Goal: Register for event/course

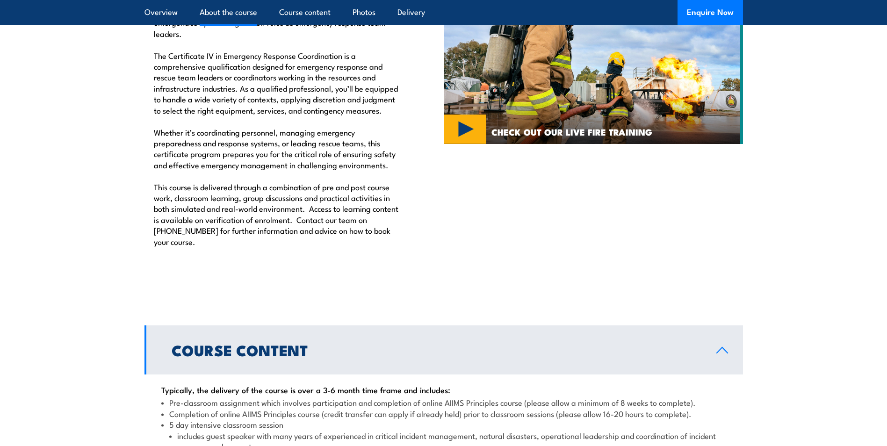
scroll to position [1169, 0]
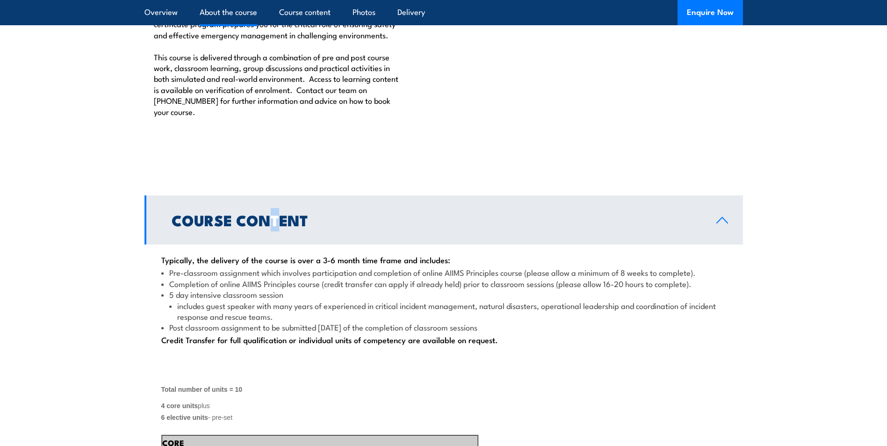
drag, startPoint x: 277, startPoint y: 211, endPoint x: 265, endPoint y: 223, distance: 16.9
drag, startPoint x: 265, startPoint y: 223, endPoint x: 423, endPoint y: 183, distance: 162.9
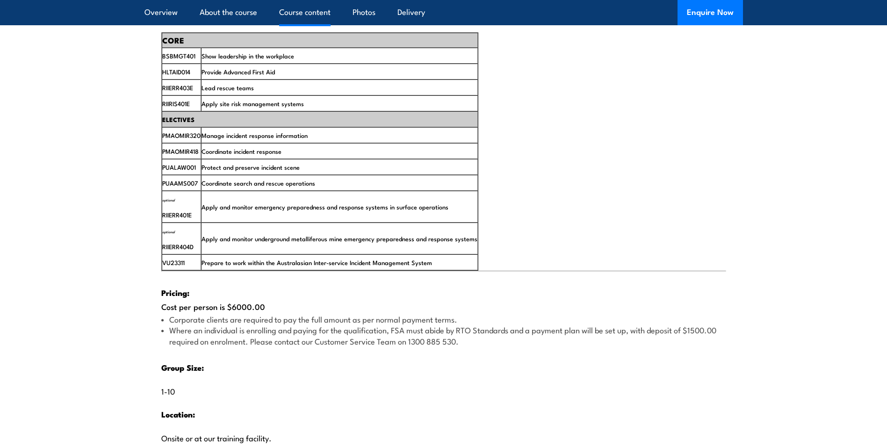
scroll to position [1590, 0]
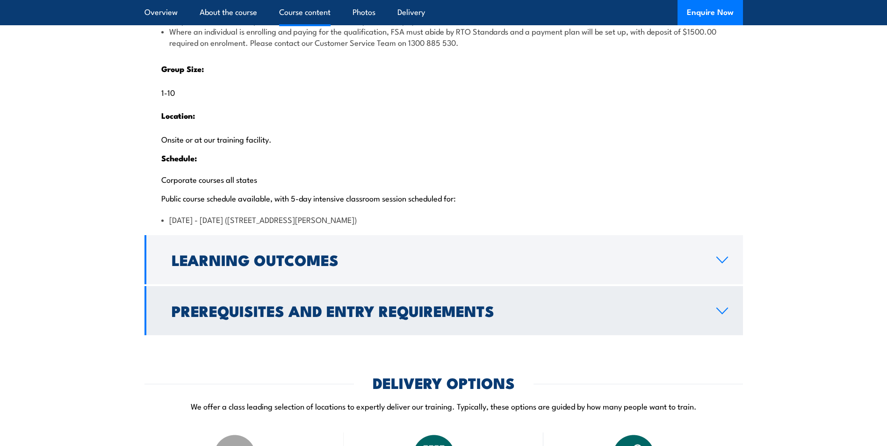
click at [415, 317] on h2 "Prerequisites and Entry Requirements" at bounding box center [437, 310] width 530 height 13
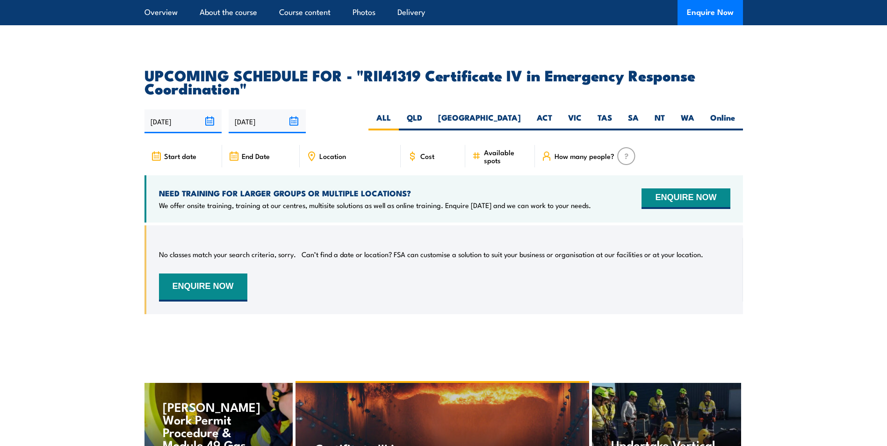
scroll to position [2055, 0]
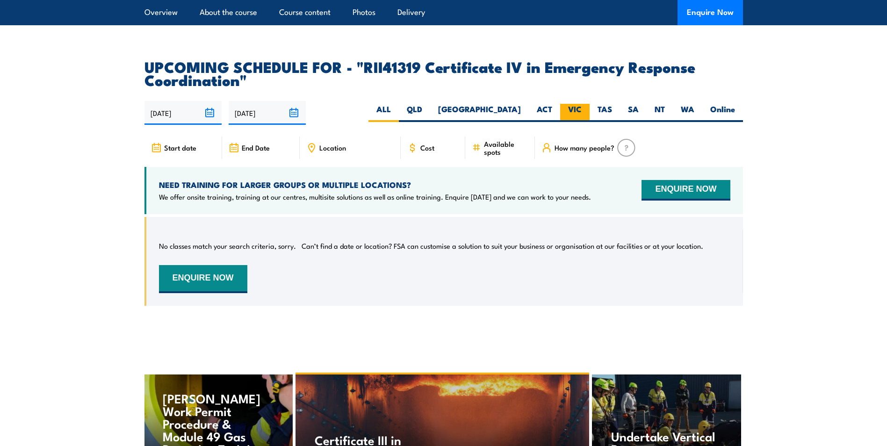
click at [571, 122] on label "VIC" at bounding box center [574, 113] width 29 height 18
click at [582, 110] on input "VIC" at bounding box center [585, 107] width 6 height 6
radio input "true"
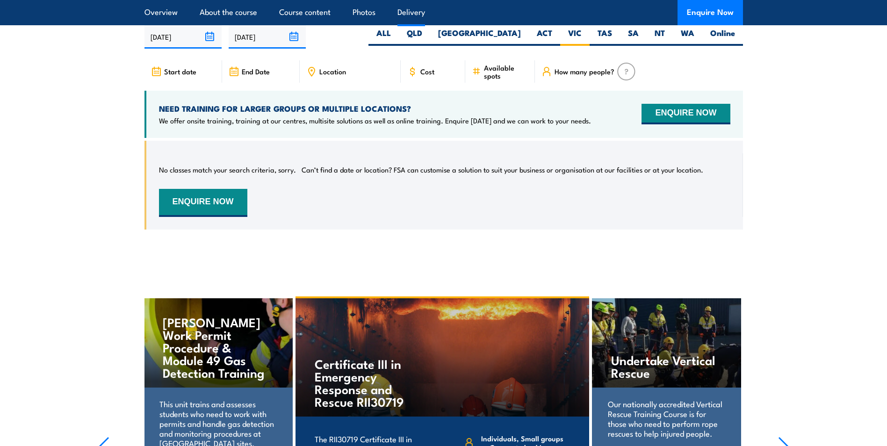
scroll to position [2641, 0]
